Goal: Obtain resource: Obtain resource

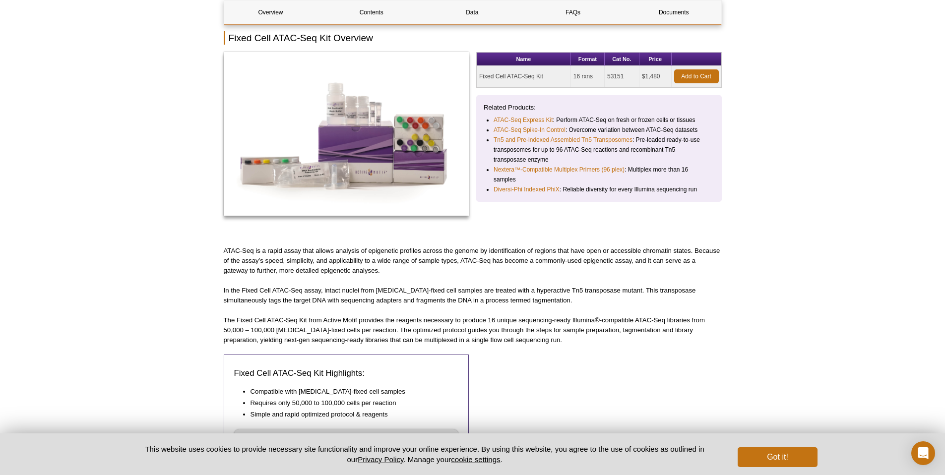
scroll to position [116, 0]
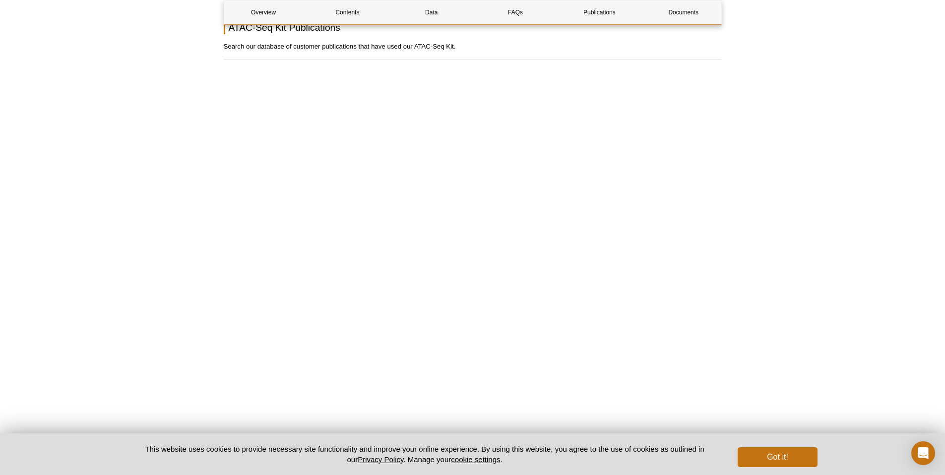
scroll to position [2471, 0]
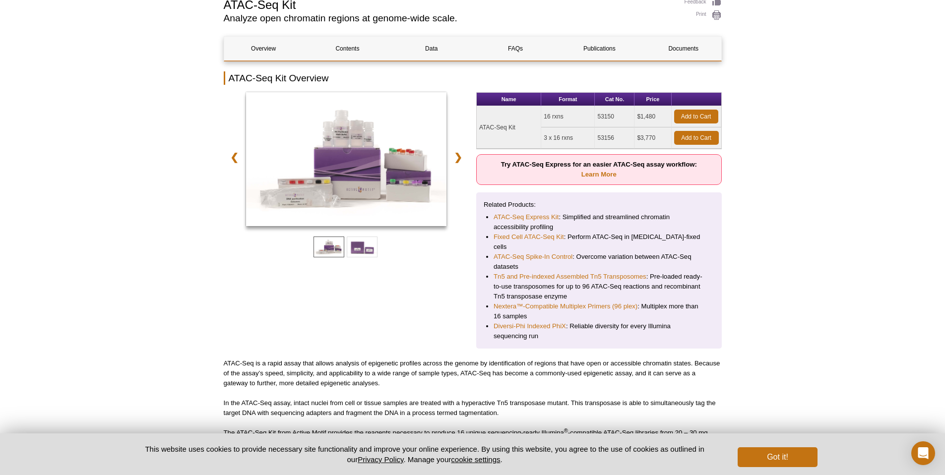
scroll to position [86, 0]
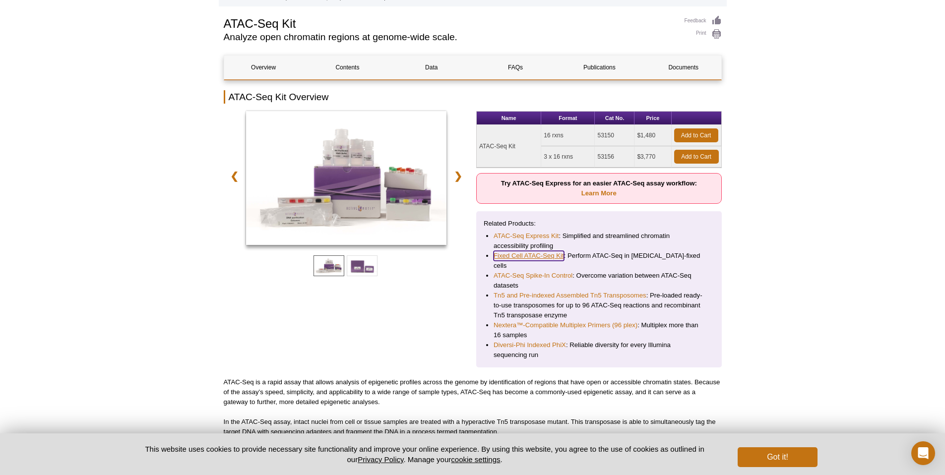
click at [523, 256] on link "Fixed Cell ATAC-Seq Kit" at bounding box center [529, 256] width 70 height 10
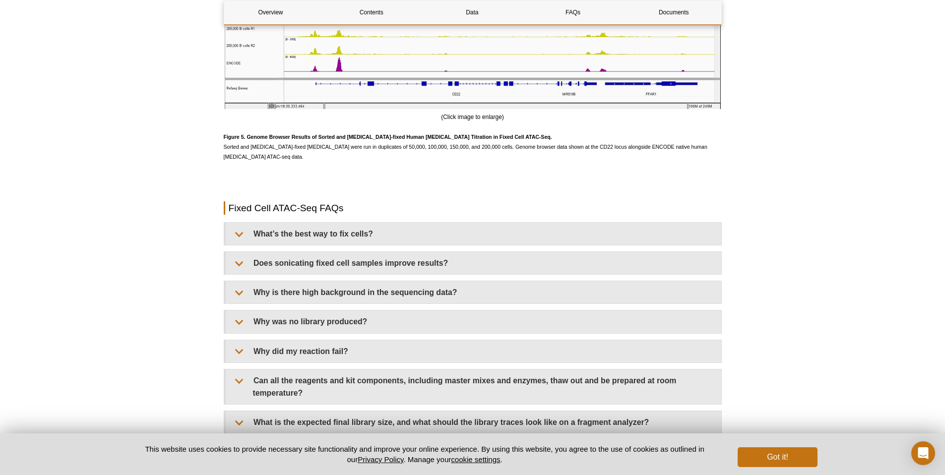
scroll to position [2771, 0]
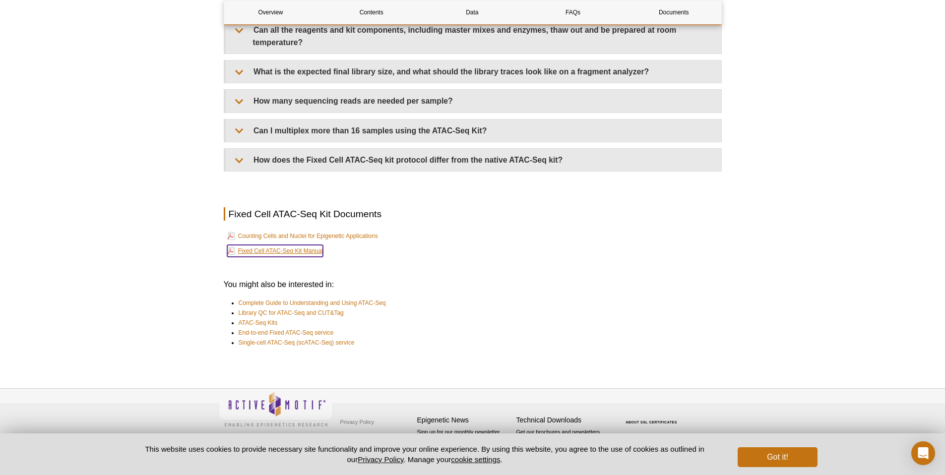
click at [303, 252] on link "Fixed Cell ATAC-Seq Kit Manual" at bounding box center [275, 251] width 96 height 12
